Goal: Find specific page/section: Find specific page/section

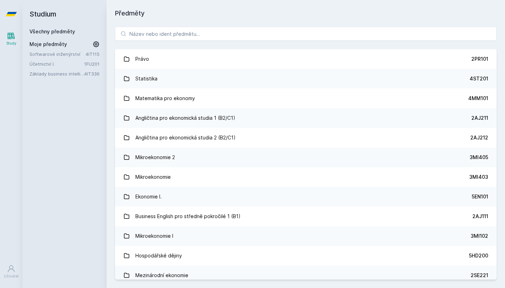
click at [216, 44] on div "Právo 2PR101 Statistika 4ST201 Matematika pro ekonomy 4MM101 Angličtina pro eko…" at bounding box center [306, 152] width 398 height 269
click at [219, 42] on div "Právo 2PR101 Statistika 4ST201 Matematika pro ekonomy 4MM101 Angličtina pro eko…" at bounding box center [306, 152] width 398 height 269
click at [226, 34] on input "search" at bounding box center [306, 34] width 382 height 14
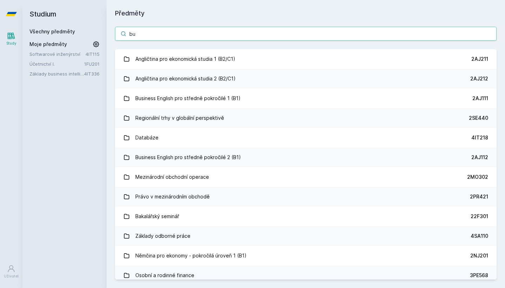
type input "bus"
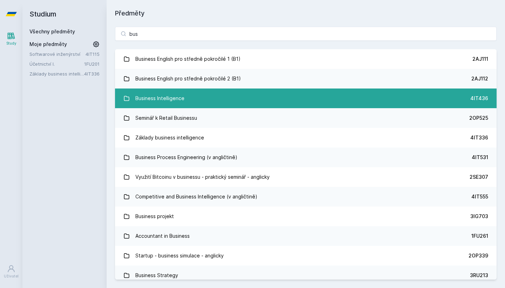
click at [272, 102] on link "Business Intelligence 4IT436" at bounding box center [306, 98] width 382 height 20
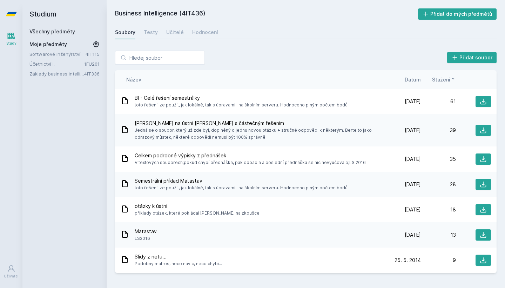
click at [14, 16] on icon at bounding box center [11, 14] width 11 height 4
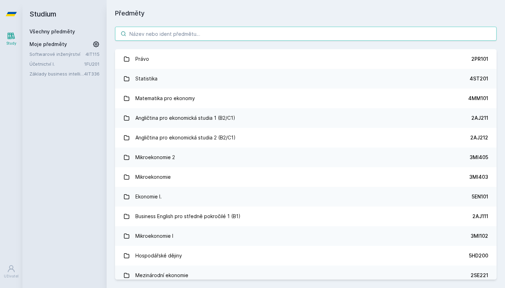
click at [155, 32] on input "search" at bounding box center [306, 34] width 382 height 14
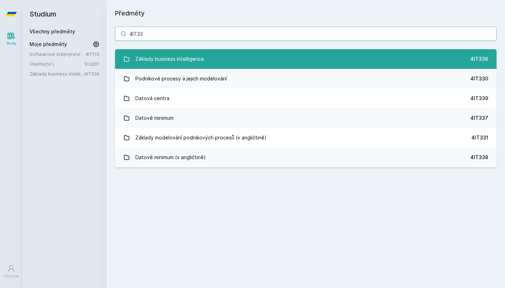
type input "4IT33"
click at [183, 60] on div "Základy business intelligence" at bounding box center [169, 59] width 69 height 14
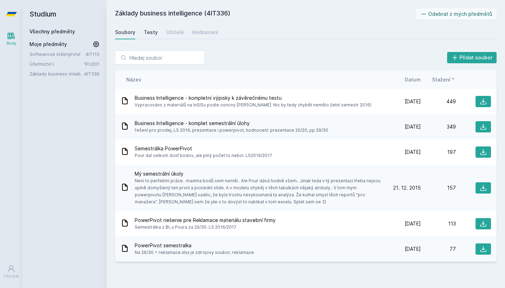
click at [147, 34] on div "Testy" at bounding box center [151, 32] width 14 height 7
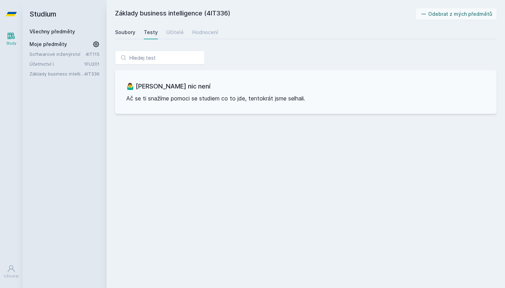
click at [124, 30] on div "Soubory" at bounding box center [125, 32] width 20 height 7
